Goal: Check status

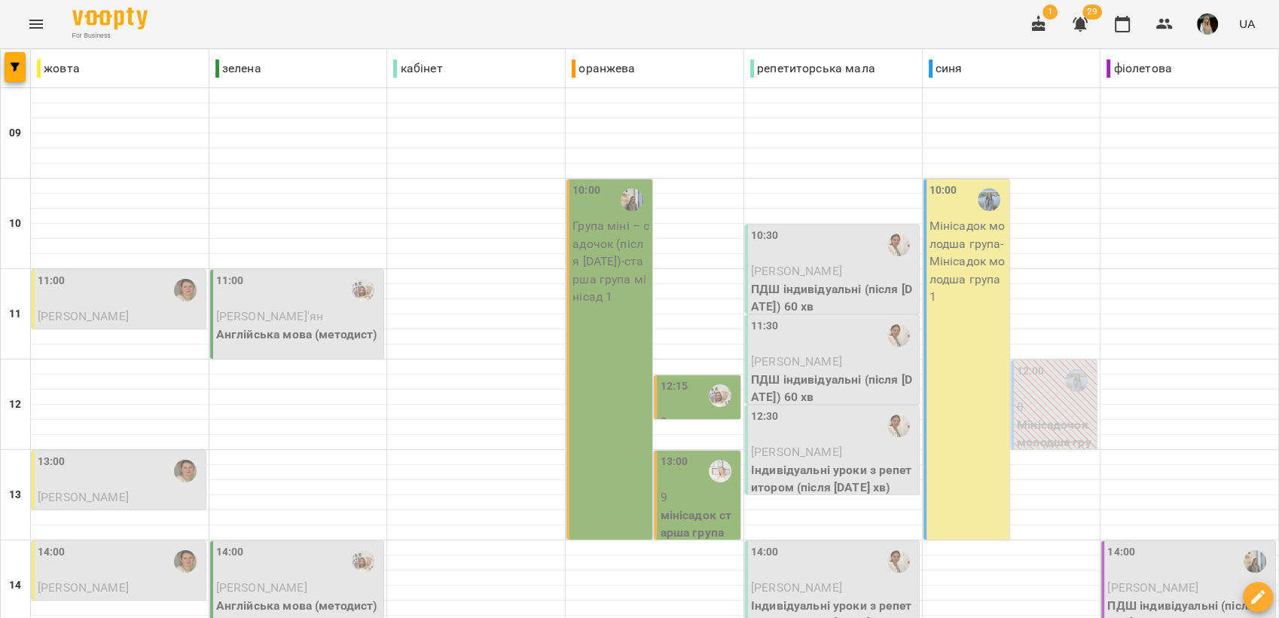
scroll to position [251, 0]
type input "**********"
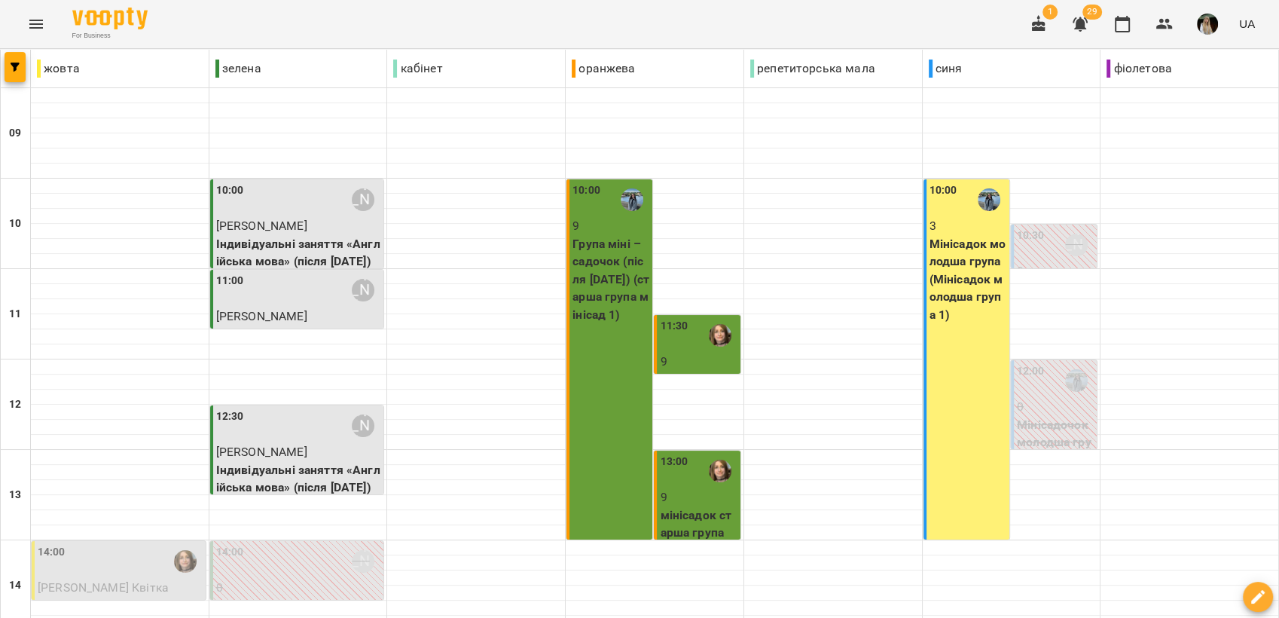
click at [108, 544] on div "14:00" at bounding box center [120, 561] width 165 height 35
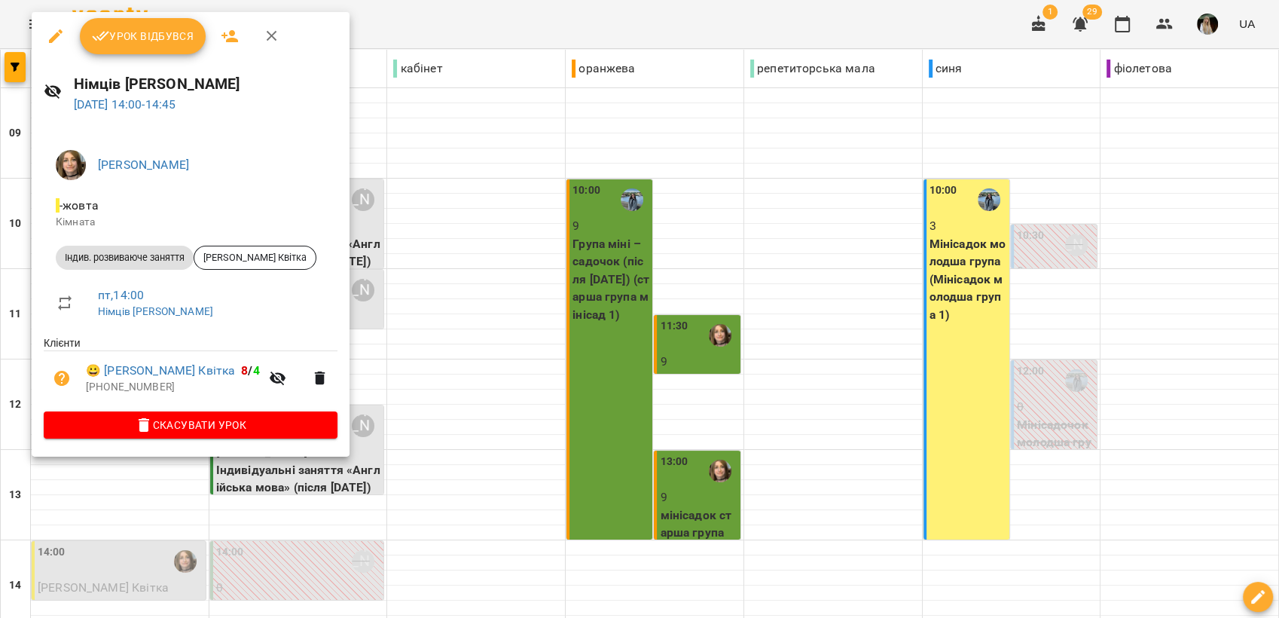
click at [588, 386] on div at bounding box center [639, 309] width 1279 height 618
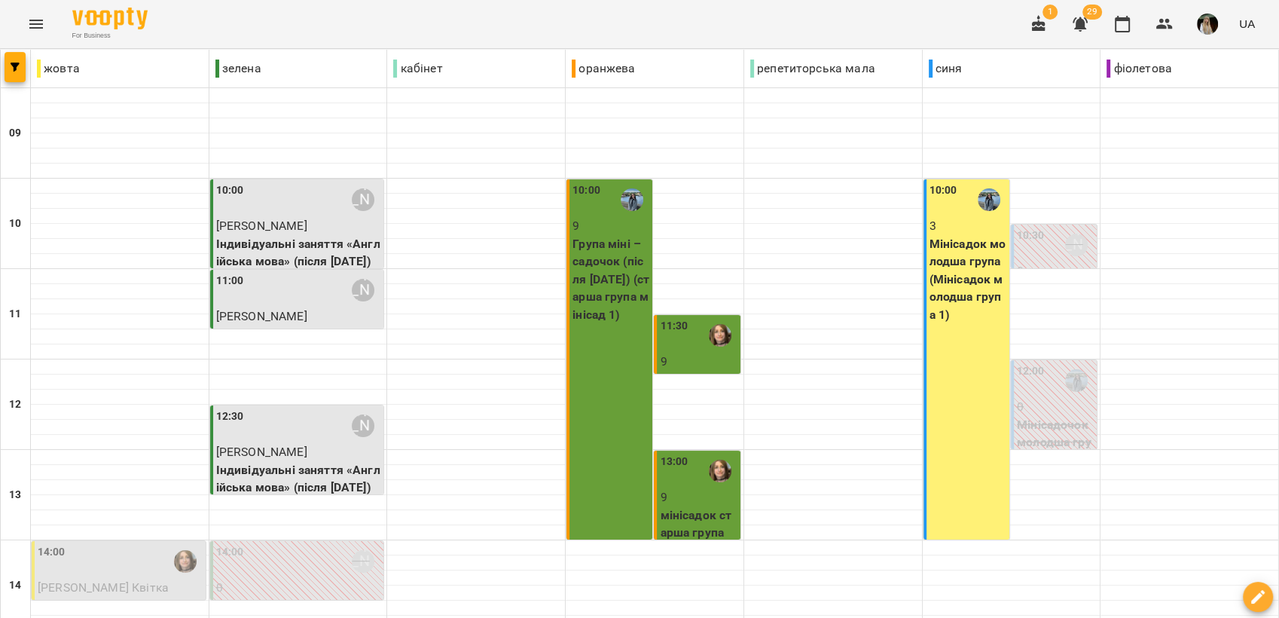
click at [93, 544] on div "14:00" at bounding box center [120, 561] width 165 height 35
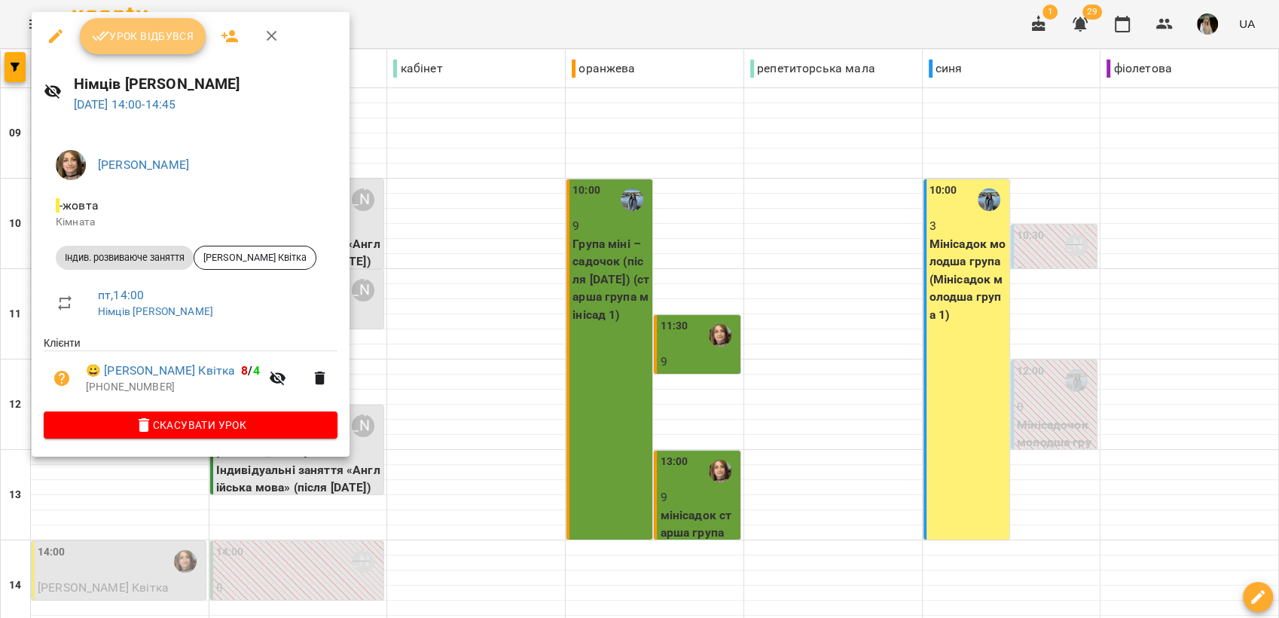
click at [143, 38] on span "Урок відбувся" at bounding box center [143, 36] width 102 height 18
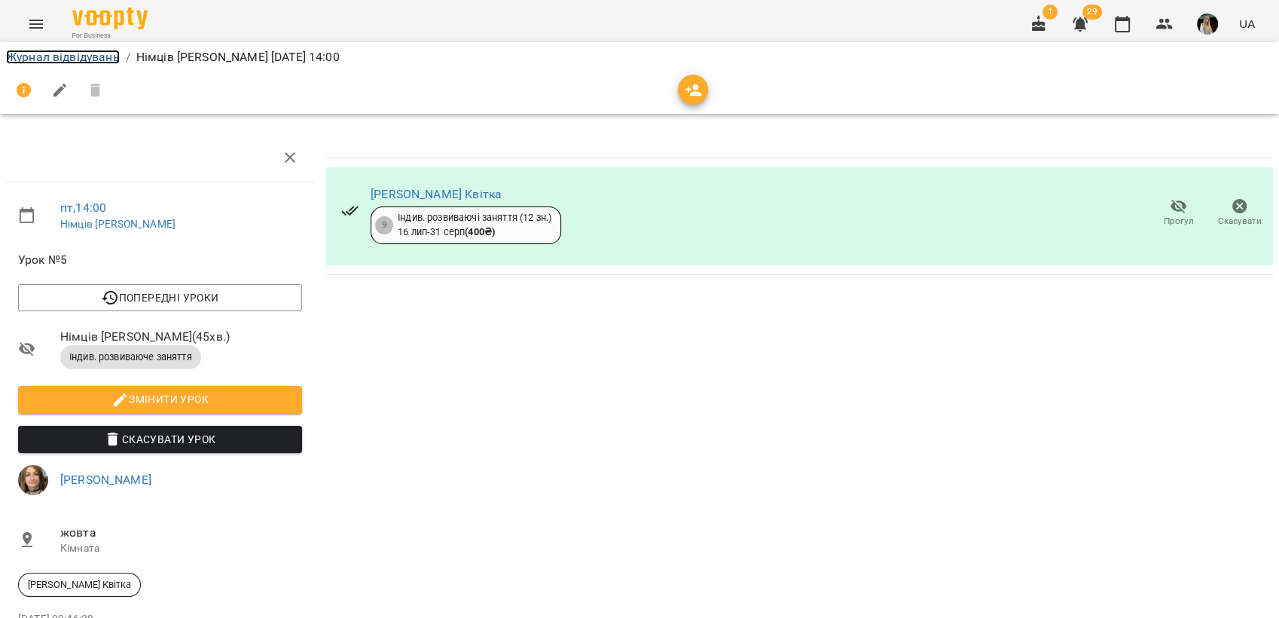
click at [66, 50] on link "Журнал відвідувань" at bounding box center [63, 57] width 114 height 14
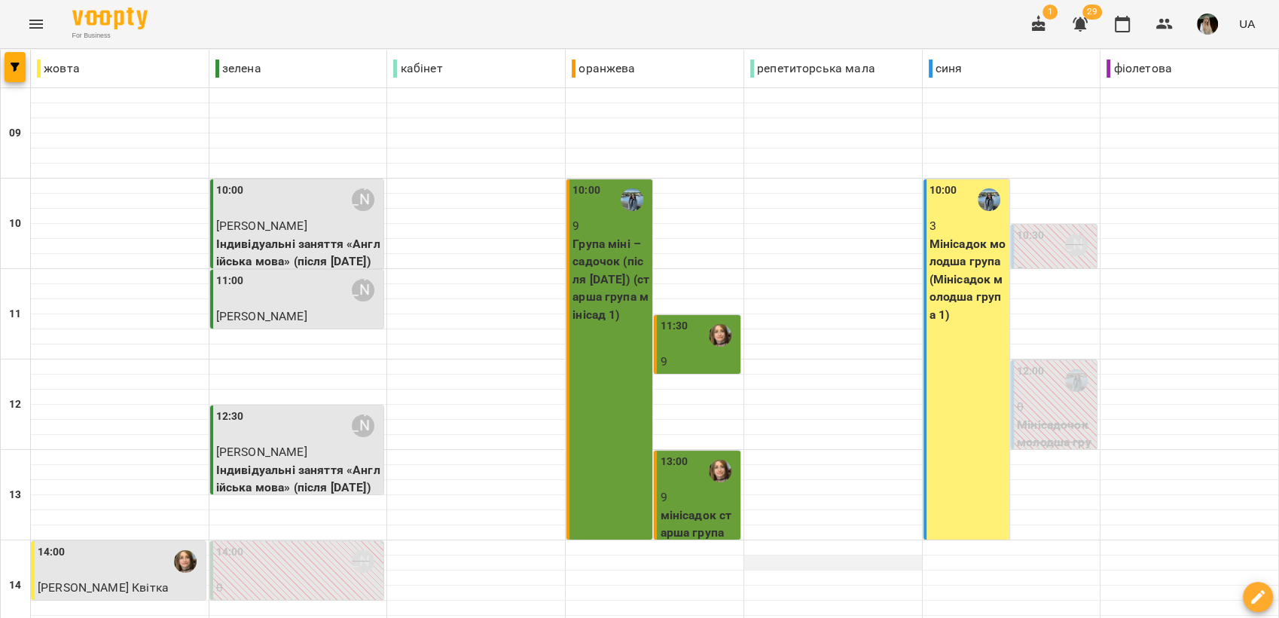
scroll to position [335, 0]
